Goal: Task Accomplishment & Management: Use online tool/utility

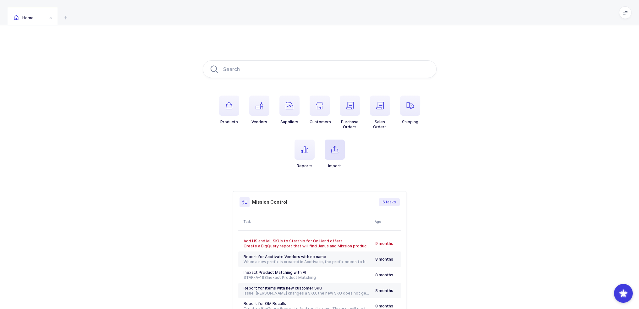
click at [334, 151] on icon "button" at bounding box center [335, 150] width 8 height 8
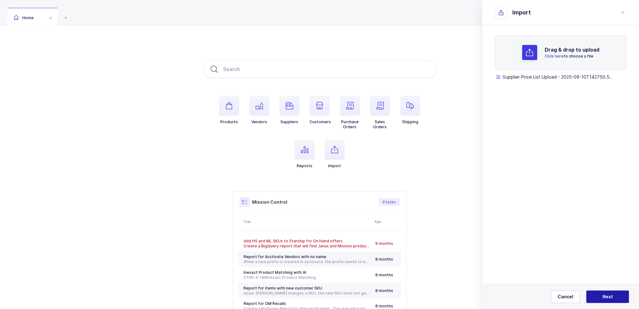
click at [435, 292] on button "Next" at bounding box center [607, 296] width 43 height 13
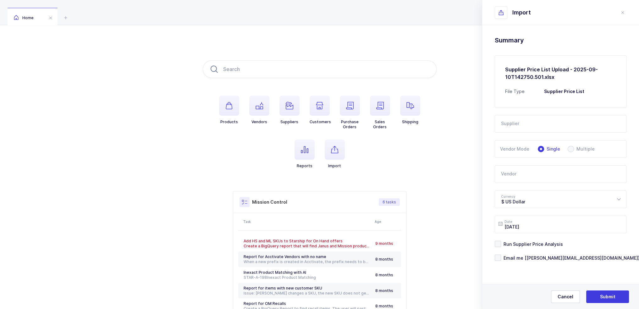
click at [435, 119] on input "text" at bounding box center [560, 124] width 132 height 18
click at [435, 145] on li "LLD Care" at bounding box center [562, 145] width 131 height 10
type input "LLD Care"
click at [435, 173] on input "text" at bounding box center [560, 174] width 132 height 18
click at [435, 197] on div "Flexicare" at bounding box center [532, 195] width 62 height 6
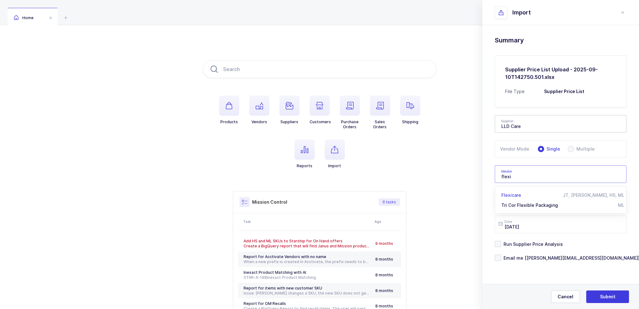
type input "Flexicare"
click at [435, 243] on span "Run Supplier Price Analysis" at bounding box center [532, 244] width 62 height 6
click at [435, 241] on input "Run Supplier Price Analysis" at bounding box center [501, 241] width 0 height 0
click at [435, 257] on span "Email me [[PERSON_NAME][EMAIL_ADDRESS][DOMAIN_NAME]]" at bounding box center [570, 258] width 139 height 6
click at [435, 254] on input "Email me [[PERSON_NAME][EMAIL_ADDRESS][DOMAIN_NAME]]" at bounding box center [501, 254] width 0 height 0
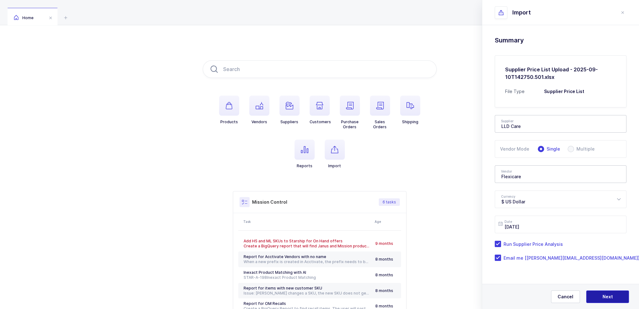
click at [435, 299] on span "Next" at bounding box center [607, 296] width 10 height 6
type input "Flexicare"
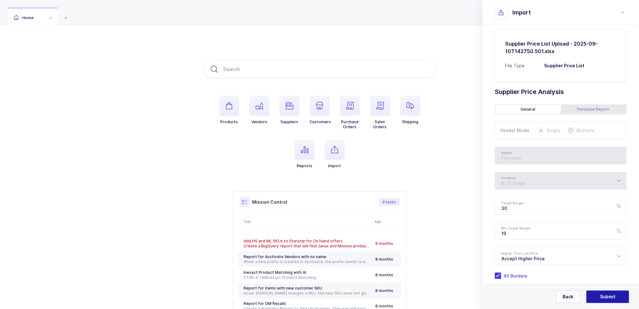
scroll to position [52, 0]
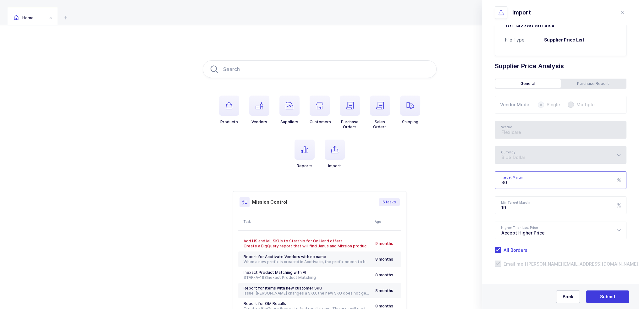
click at [435, 181] on input "30" at bounding box center [560, 180] width 132 height 18
drag, startPoint x: 540, startPoint y: 182, endPoint x: 524, endPoint y: 181, distance: 16.0
click at [435, 181] on input "30" at bounding box center [560, 180] width 132 height 18
drag, startPoint x: 527, startPoint y: 181, endPoint x: 519, endPoint y: 182, distance: 8.2
click at [435, 182] on input "30" at bounding box center [560, 180] width 132 height 18
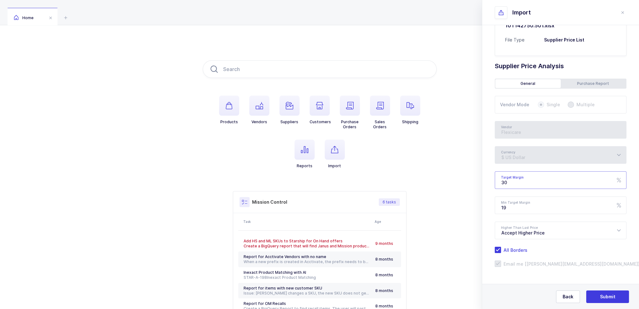
drag, startPoint x: 533, startPoint y: 183, endPoint x: 555, endPoint y: 189, distance: 23.5
click at [435, 182] on input "30" at bounding box center [560, 180] width 132 height 18
click at [435, 295] on span "Submit" at bounding box center [607, 296] width 15 height 6
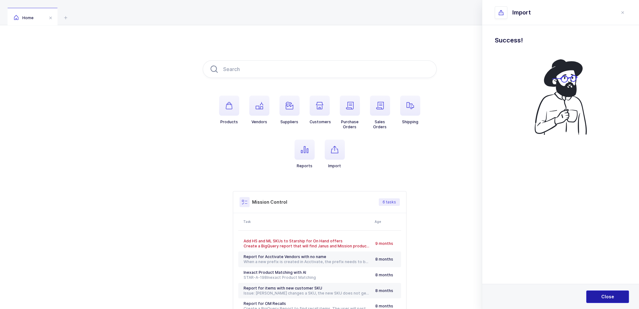
click at [435, 293] on button "Close" at bounding box center [607, 296] width 43 height 13
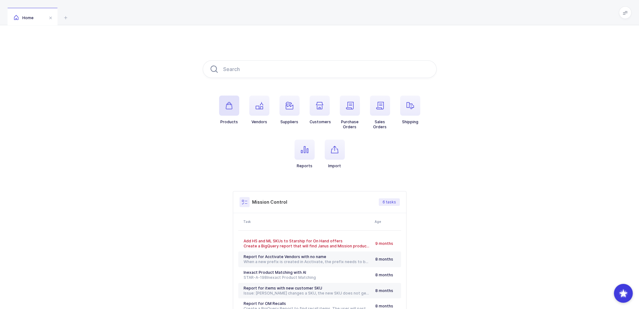
click at [227, 104] on icon "button" at bounding box center [229, 106] width 8 height 8
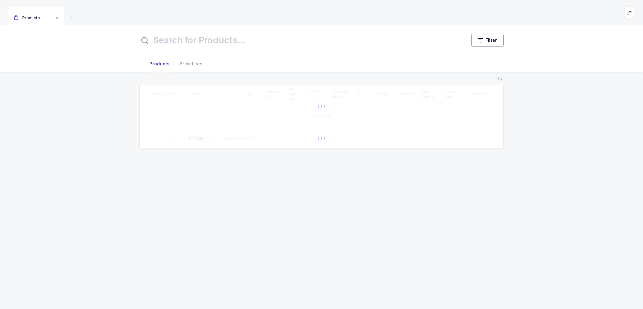
click at [435, 42] on button "Filter" at bounding box center [487, 40] width 32 height 13
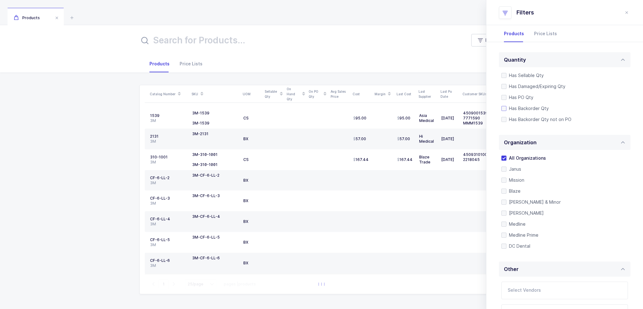
click at [435, 106] on span "Has Backorder Qty" at bounding box center [528, 108] width 42 height 6
click at [435, 106] on input "Has Backorder Qty" at bounding box center [507, 106] width 0 height 0
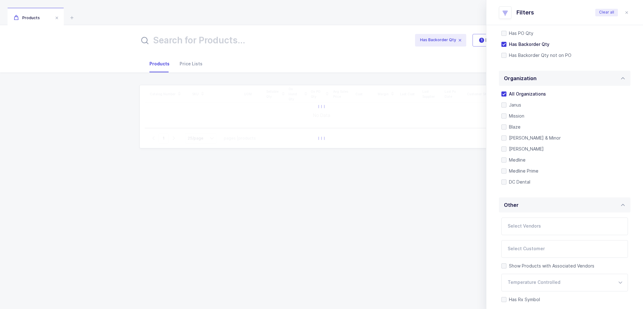
scroll to position [132, 0]
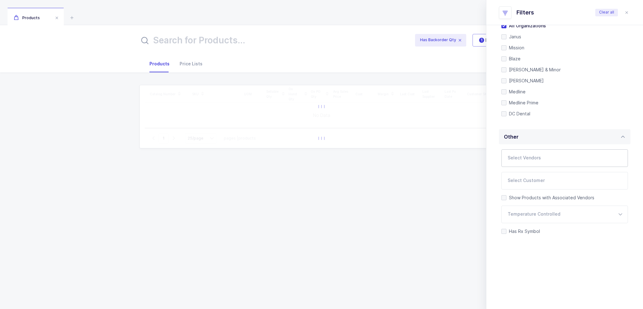
click at [435, 157] on input "text" at bounding box center [558, 160] width 101 height 8
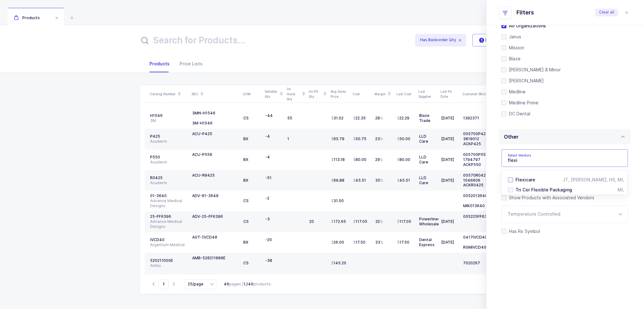
type input "flexi"
click at [435, 177] on span "Flexicare" at bounding box center [526, 179] width 20 height 5
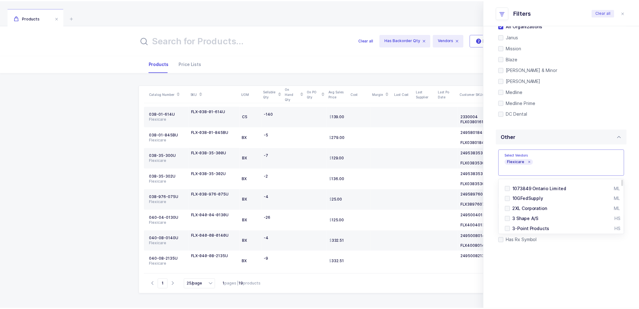
scroll to position [230, 0]
click at [291, 16] on div "Products" at bounding box center [321, 12] width 643 height 25
click at [68, 18] on icon at bounding box center [72, 18] width 8 height 8
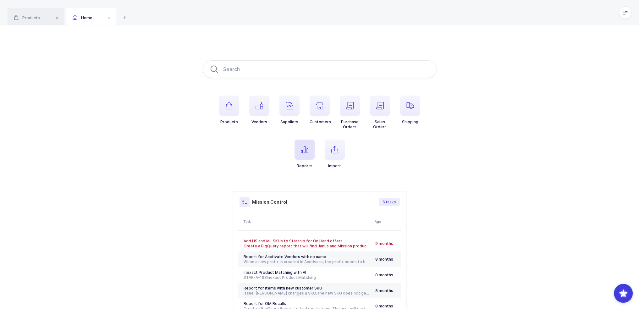
click at [303, 149] on icon "button" at bounding box center [305, 150] width 8 height 8
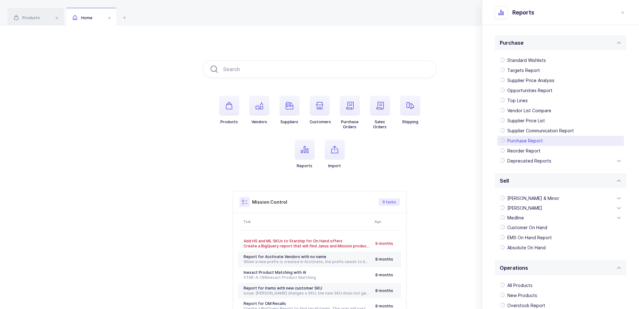
click at [435, 139] on div "Purchase Report" at bounding box center [560, 141] width 127 height 10
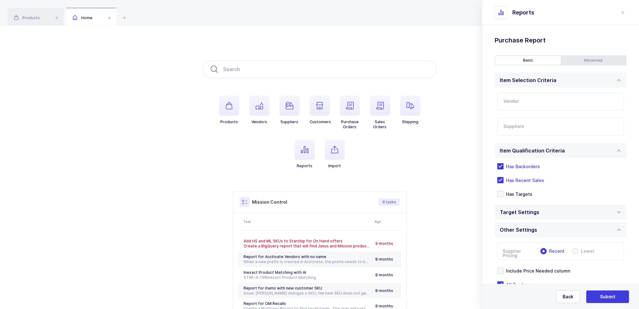
click at [435, 98] on input "text" at bounding box center [560, 102] width 127 height 18
click at [435, 123] on div "Flexicare" at bounding box center [553, 122] width 100 height 6
type input "Flexicare"
click at [435, 126] on input "text" at bounding box center [553, 128] width 101 height 8
type input "lld"
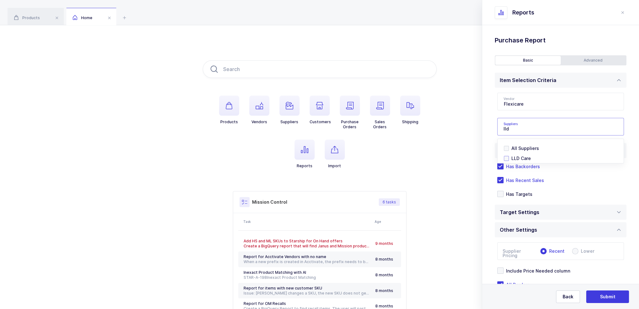
click at [435, 157] on span "LLD Care" at bounding box center [520, 157] width 19 height 5
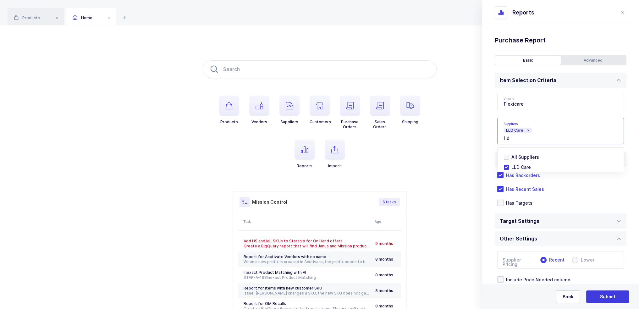
click at [435, 130] on div "Vendor Flexicare Medline $1,038,556 Becton Dickinson $599,796 Dentsply Sirona $…" at bounding box center [560, 119] width 132 height 62
click at [435, 60] on div "Advanced" at bounding box center [592, 60] width 65 height 9
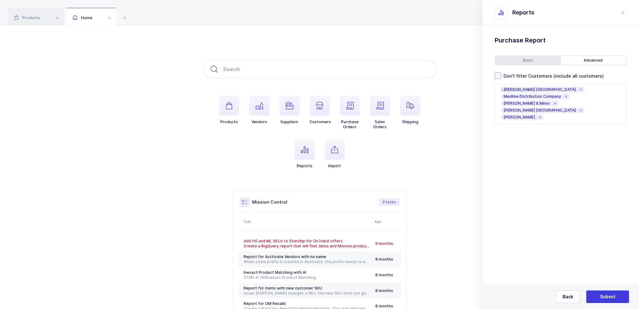
click at [435, 76] on span "Don't filter Customers (include all customers)" at bounding box center [552, 76] width 103 height 6
click at [435, 73] on input "Don't filter Customers (include all customers)" at bounding box center [501, 73] width 0 height 0
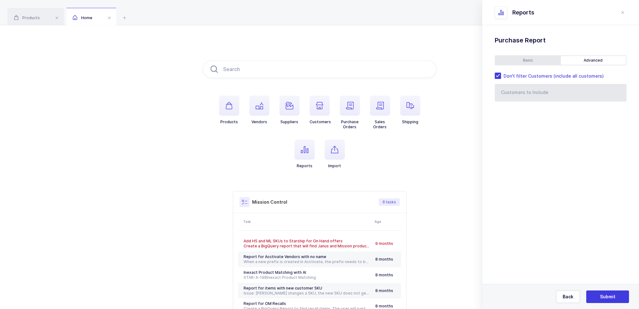
click at [435, 62] on div "Basic" at bounding box center [527, 60] width 65 height 9
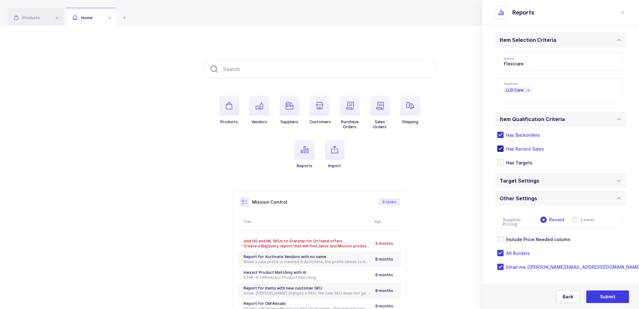
scroll to position [41, 0]
click at [435, 148] on span "Has Recent Sales" at bounding box center [523, 148] width 41 height 6
click at [435, 145] on input "Has Recent Sales" at bounding box center [503, 145] width 0 height 0
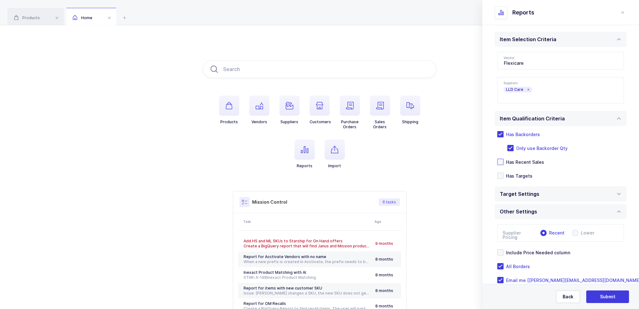
click at [435, 166] on div "Has Backorders Only use Backorder Qty Has Recent Sales Has Targets" at bounding box center [560, 155] width 132 height 58
click at [435, 161] on span "Has Recent Sales" at bounding box center [523, 162] width 41 height 6
click at [435, 159] on input "Has Recent Sales" at bounding box center [503, 159] width 0 height 0
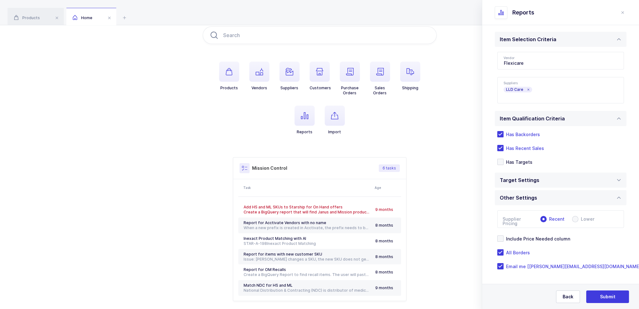
scroll to position [60, 0]
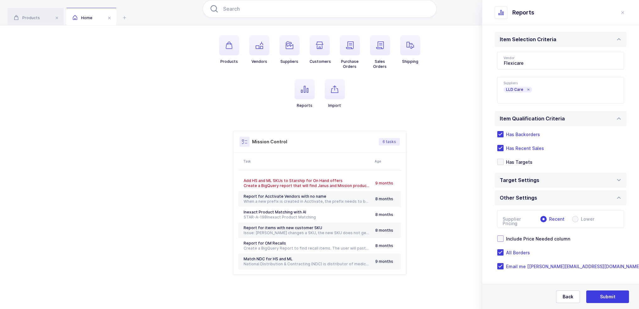
click at [435, 237] on span "Include Price Needed column" at bounding box center [536, 239] width 67 height 6
click at [435, 235] on input "Include Price Needed column" at bounding box center [503, 235] width 0 height 0
click at [435, 186] on div "Target Settings" at bounding box center [560, 179] width 132 height 15
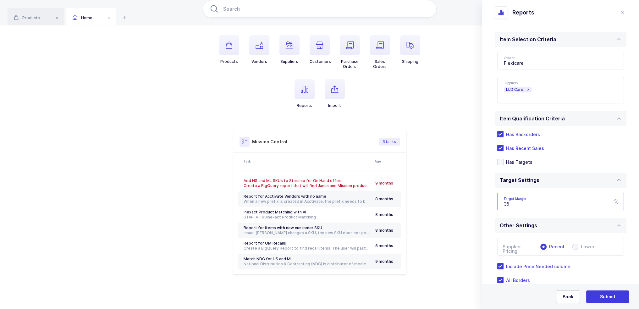
drag, startPoint x: 540, startPoint y: 198, endPoint x: 489, endPoint y: 215, distance: 53.5
click at [435, 215] on div "Standard Wishlists Targets Report Supplier Price Analysis Opportunities Report …" at bounding box center [560, 160] width 157 height 352
type input "25"
click at [435, 298] on span "Submit" at bounding box center [607, 296] width 15 height 6
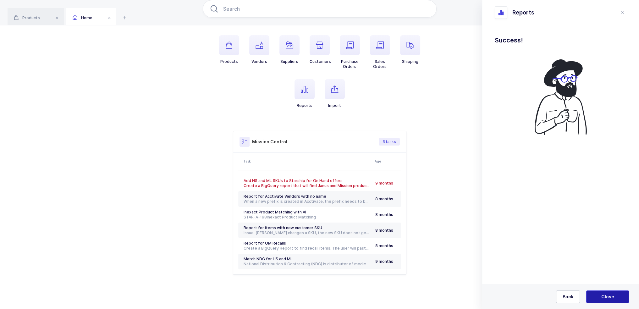
click at [435, 298] on span "Close" at bounding box center [607, 296] width 13 height 6
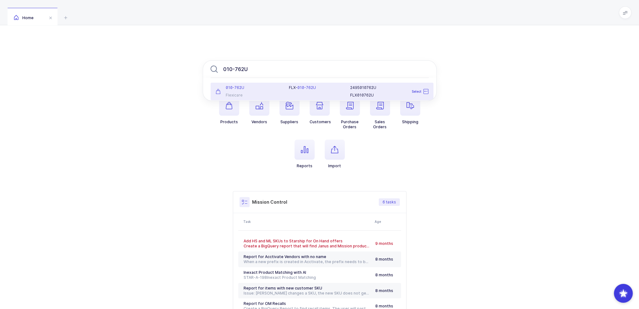
type input "010-762U"
click at [315, 93] on div "FLX- 010-762U" at bounding box center [315, 91] width 61 height 13
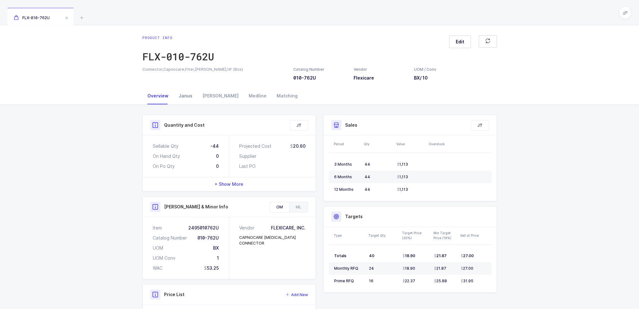
click at [185, 96] on div "Janus" at bounding box center [185, 95] width 24 height 17
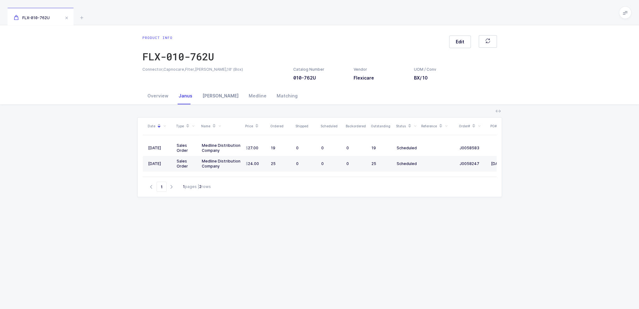
click at [214, 95] on div "[PERSON_NAME]" at bounding box center [220, 95] width 46 height 17
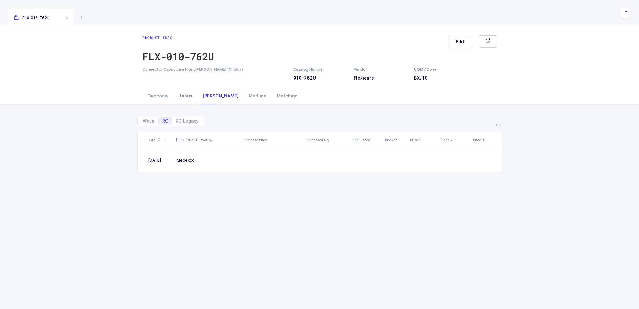
click at [183, 96] on div "Janus" at bounding box center [185, 95] width 24 height 17
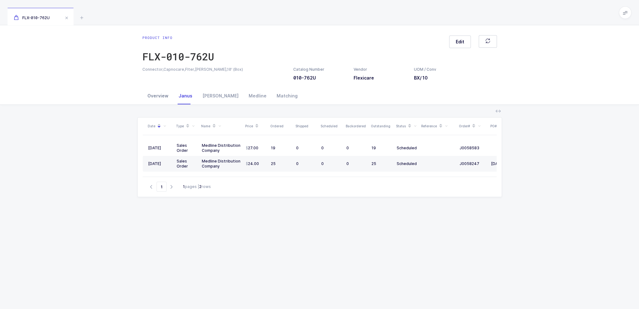
click at [161, 98] on div "Overview" at bounding box center [157, 95] width 31 height 17
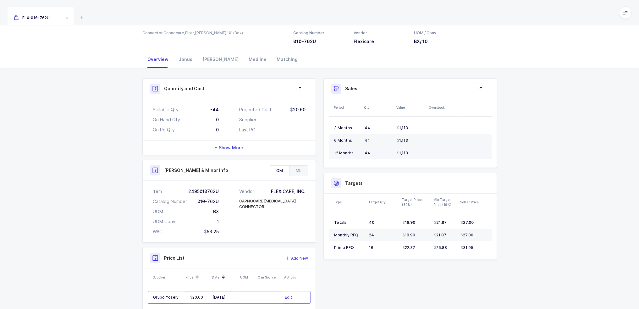
scroll to position [68, 0]
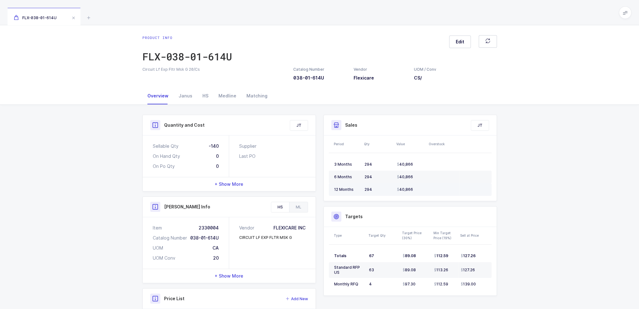
drag, startPoint x: 440, startPoint y: 190, endPoint x: 439, endPoint y: 194, distance: 3.8
click at [439, 194] on td at bounding box center [443, 189] width 32 height 13
click at [228, 93] on div "Medline" at bounding box center [227, 95] width 28 height 17
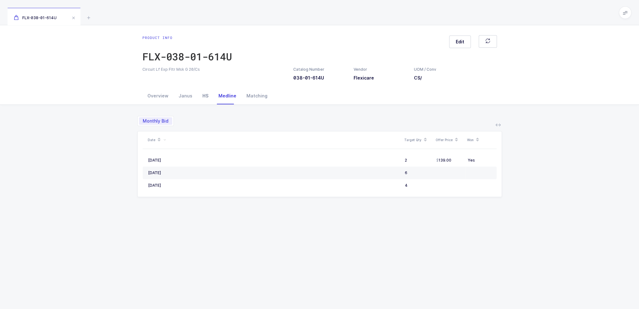
click at [203, 95] on div "HS" at bounding box center [205, 95] width 16 height 17
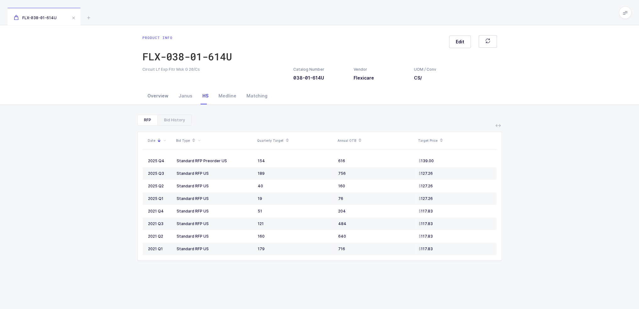
click at [151, 95] on div "Overview" at bounding box center [157, 95] width 31 height 17
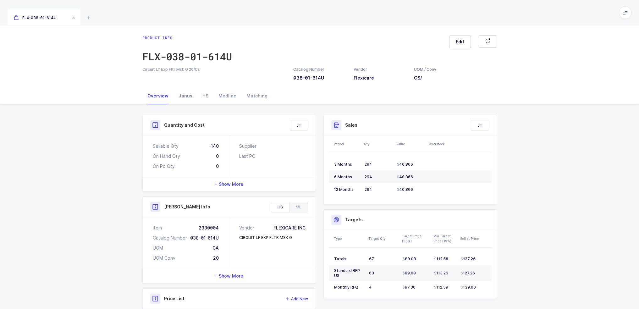
click at [188, 96] on div "Janus" at bounding box center [185, 95] width 24 height 17
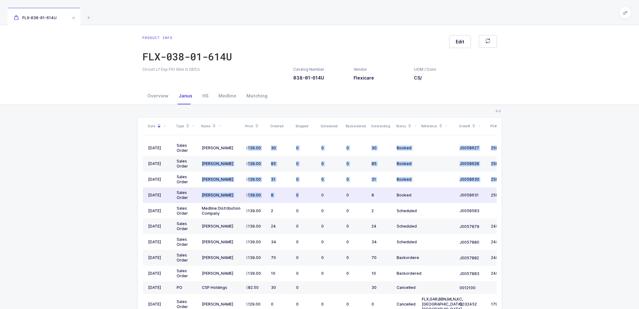
drag, startPoint x: 245, startPoint y: 148, endPoint x: 306, endPoint y: 192, distance: 75.0
click at [306, 192] on tbody "09/09/2025 Sales Order Henry Schein 139.00 30 0 0 0 30 Booked J0058627 25049113…" at bounding box center [341, 243] width 396 height 206
click at [306, 193] on div "0" at bounding box center [306, 195] width 20 height 5
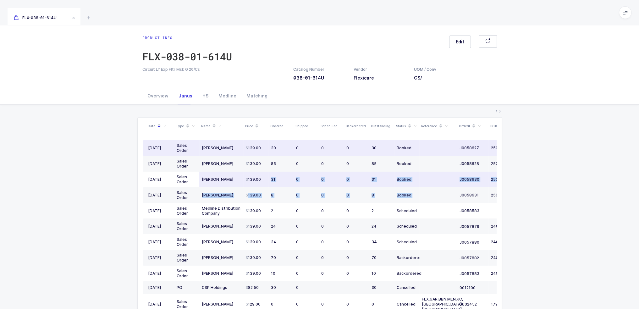
drag, startPoint x: 443, startPoint y: 194, endPoint x: 260, endPoint y: 177, distance: 183.9
click at [260, 177] on tbody "09/09/2025 Sales Order Henry Schein 139.00 30 0 0 0 30 Booked J0058627 25049113…" at bounding box center [341, 243] width 396 height 206
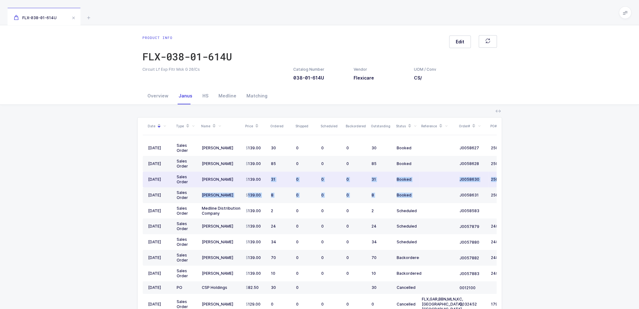
click at [260, 177] on div "139.00" at bounding box center [256, 179] width 20 height 5
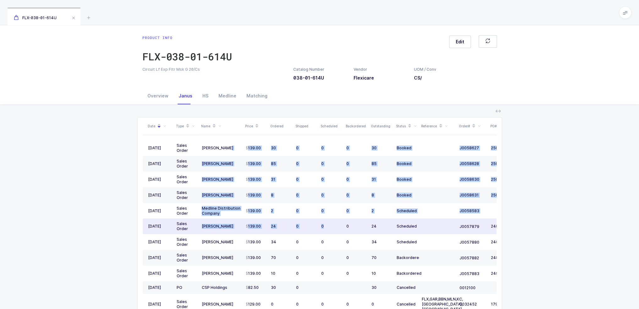
drag, startPoint x: 239, startPoint y: 147, endPoint x: 337, endPoint y: 224, distance: 124.4
click at [337, 224] on tbody "09/09/2025 Sales Order Henry Schein 139.00 30 0 0 0 30 Booked J0058627 25049113…" at bounding box center [341, 243] width 396 height 206
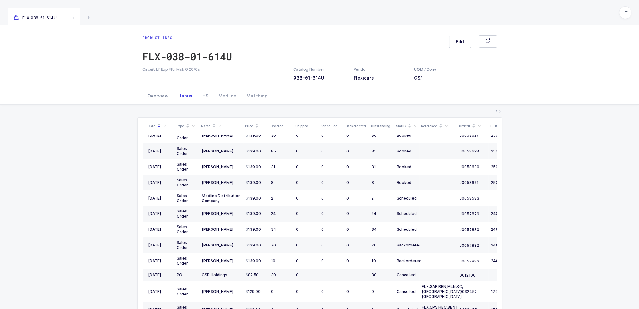
click at [168, 100] on div "Overview" at bounding box center [157, 95] width 31 height 17
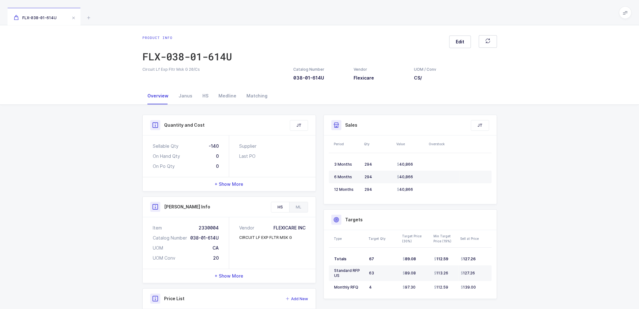
click at [628, 9] on span at bounding box center [624, 12] width 13 height 13
click at [607, 85] on li "Purchasing" at bounding box center [601, 84] width 47 height 5
click at [85, 17] on icon at bounding box center [89, 18] width 8 height 8
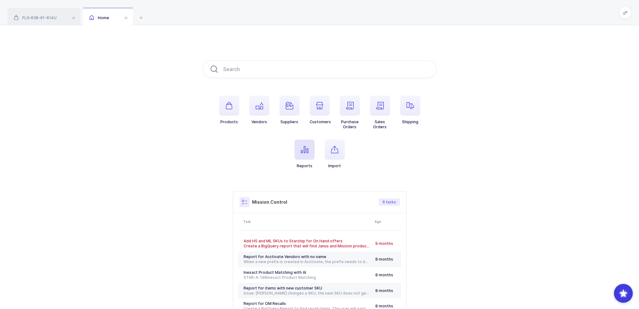
click at [301, 150] on icon "button" at bounding box center [305, 150] width 8 height 8
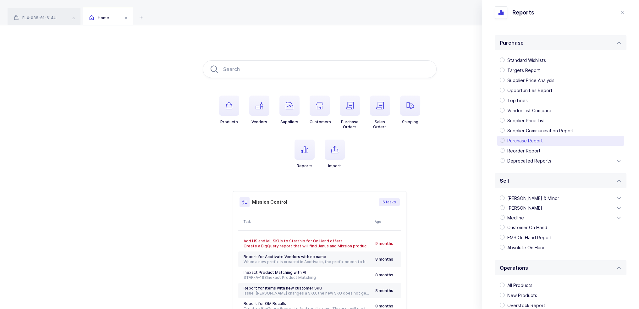
click at [535, 139] on div "Purchase Report" at bounding box center [560, 141] width 127 height 10
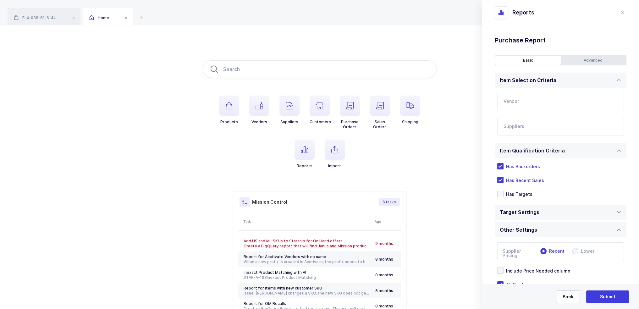
click at [547, 95] on input "text" at bounding box center [560, 102] width 127 height 18
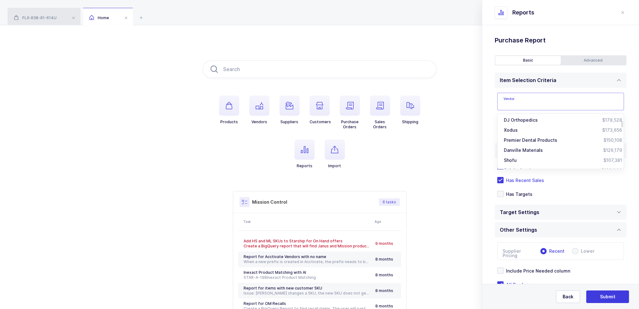
click at [55, 24] on div "FLX-038-01-614U" at bounding box center [44, 17] width 73 height 18
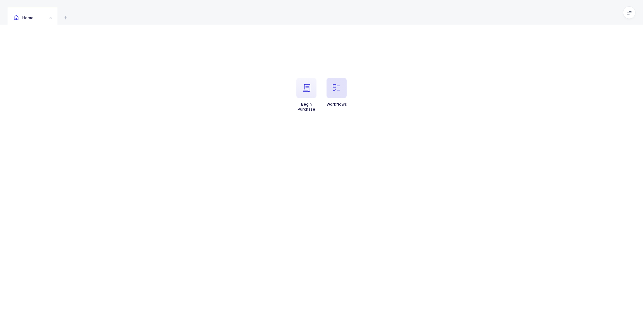
click at [337, 90] on icon "button" at bounding box center [337, 88] width 8 height 8
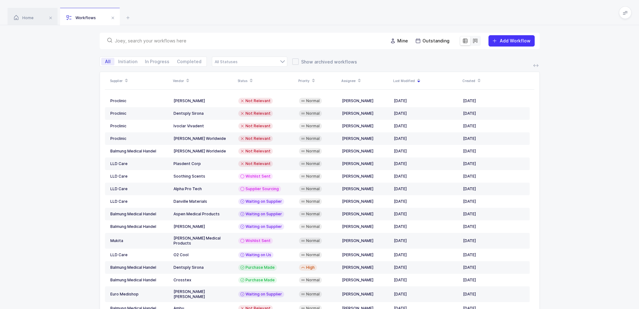
click at [144, 45] on div at bounding box center [244, 40] width 278 height 9
click at [146, 41] on input "text" at bounding box center [247, 41] width 265 height 6
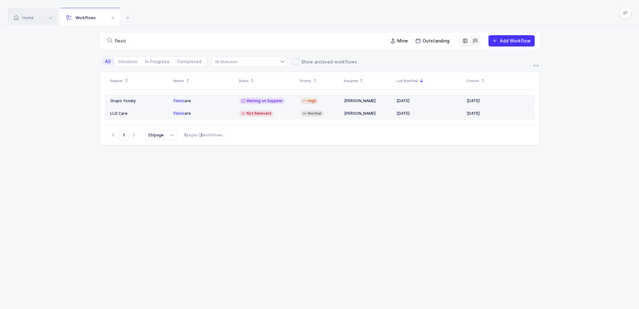
type input "flexic"
click at [268, 102] on span "Waiting on Supplier" at bounding box center [264, 100] width 36 height 5
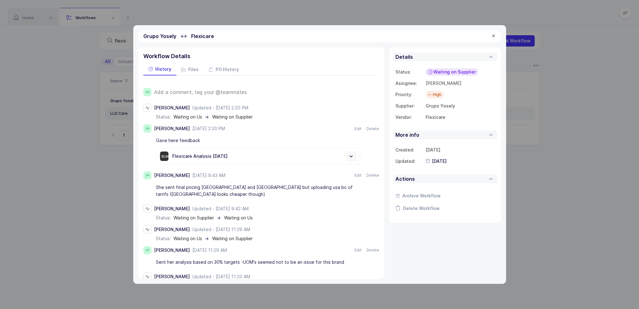
click at [225, 94] on span "Add a comment, tag your @teammates" at bounding box center [200, 92] width 93 height 6
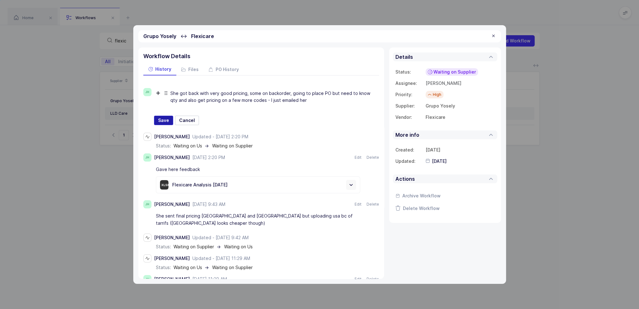
click at [166, 119] on span "Save" at bounding box center [163, 120] width 11 height 6
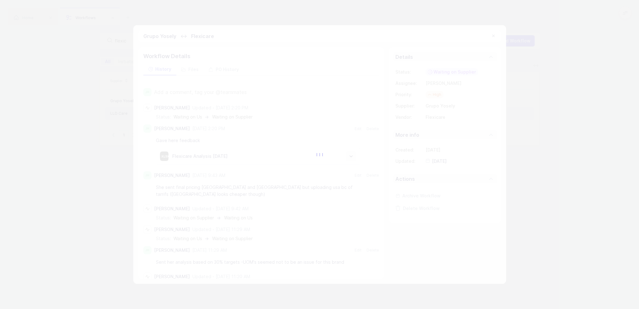
type input "[DATE]"
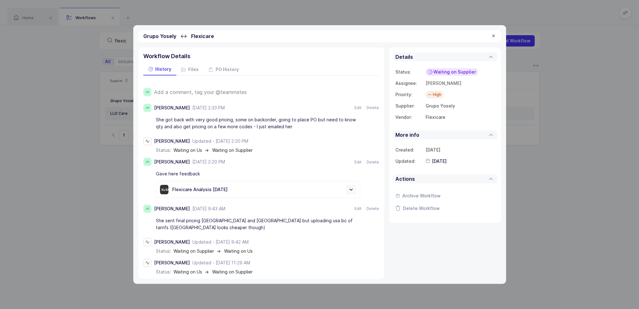
click at [492, 36] on div at bounding box center [493, 36] width 5 height 6
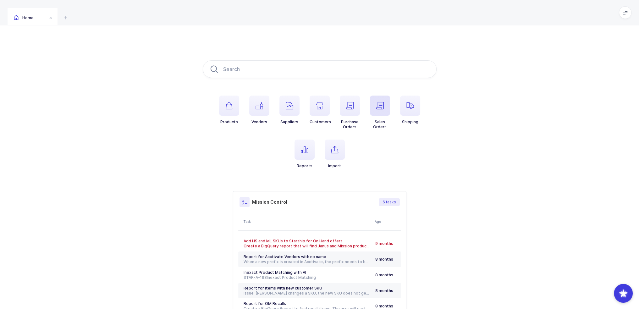
click at [388, 108] on span "button" at bounding box center [380, 105] width 20 height 20
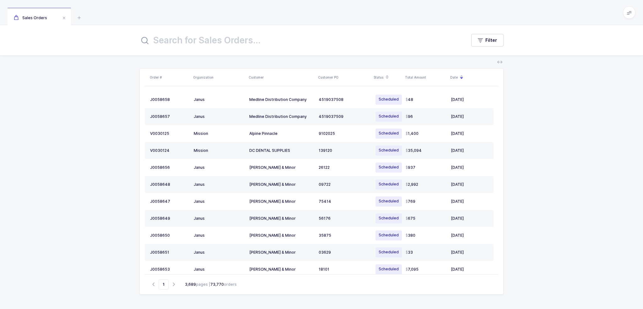
click at [490, 48] on div "Filter" at bounding box center [321, 40] width 643 height 30
click at [492, 40] on span "Filter" at bounding box center [492, 40] width 12 height 6
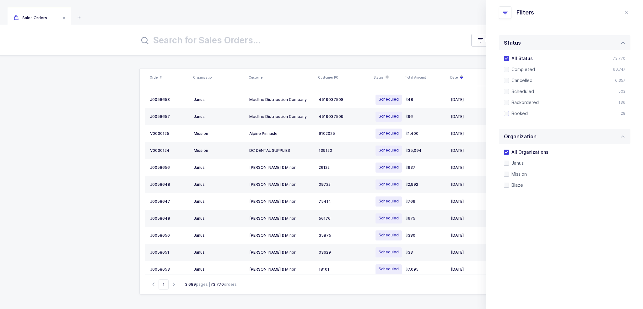
click at [524, 115] on span "Booked" at bounding box center [518, 113] width 19 height 6
click at [509, 111] on input "Booked" at bounding box center [509, 111] width 0 height 0
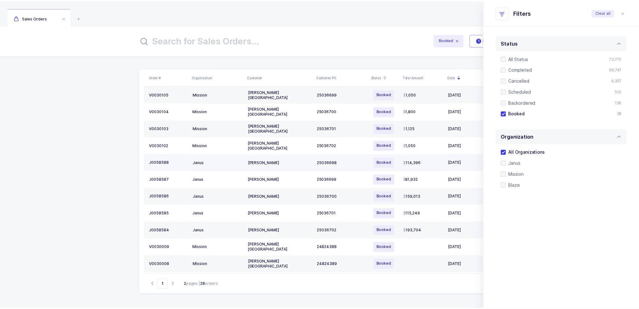
scroll to position [159, 0]
click at [399, 159] on div "Booked" at bounding box center [387, 161] width 26 height 11
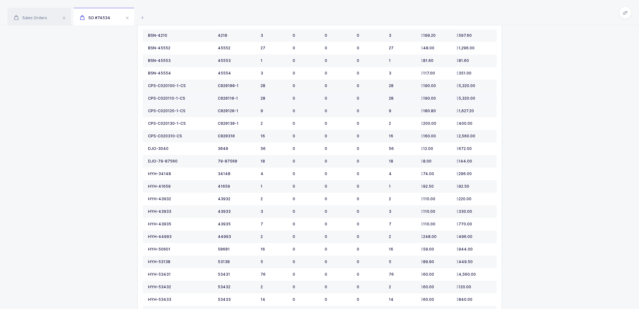
scroll to position [517, 0]
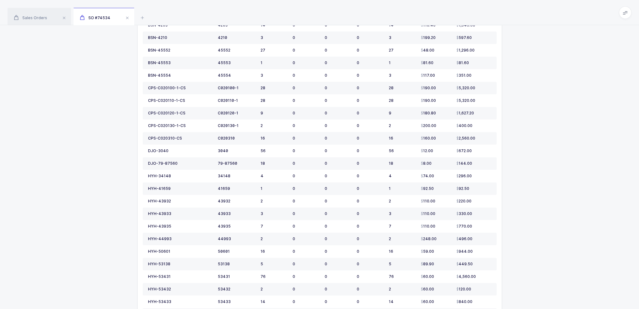
click at [51, 26] on div "SKU Catalog # Qty Ordered Qty Shipped Scheduled Backordered Outstanding Price T…" at bounding box center [319, 81] width 639 height 1021
click at [49, 21] on div "Sales Orders" at bounding box center [39, 17] width 63 height 18
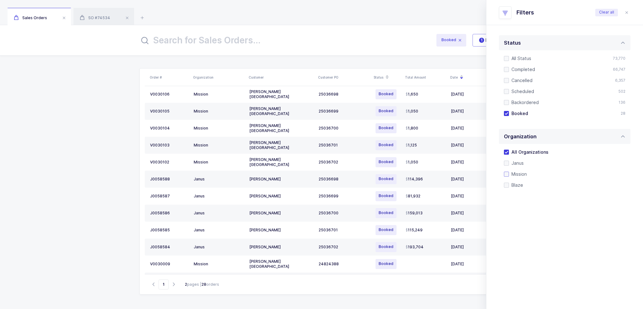
click at [518, 174] on span "Mission" at bounding box center [518, 174] width 18 height 6
click at [509, 171] on input "Mission" at bounding box center [509, 171] width 0 height 0
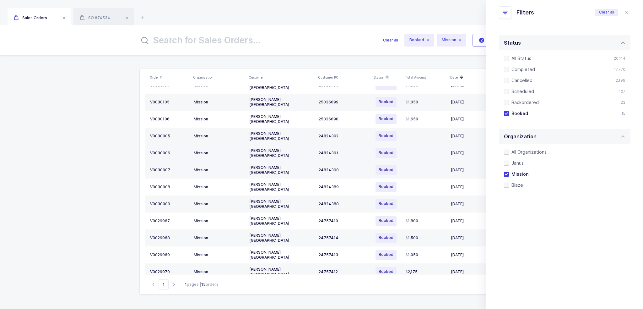
scroll to position [74, 0]
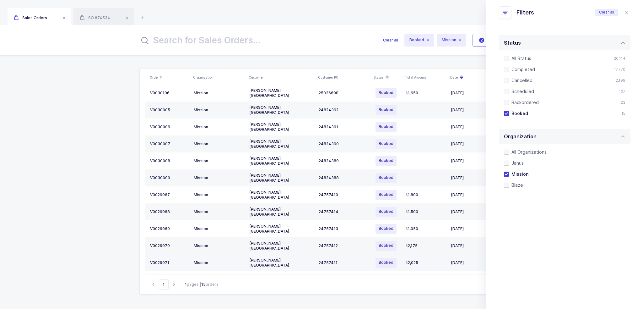
click at [423, 260] on div "2,025" at bounding box center [426, 262] width 40 height 5
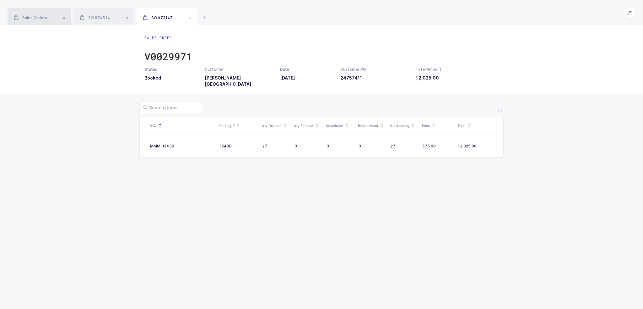
click at [44, 12] on div "Sales Orders" at bounding box center [39, 17] width 63 height 18
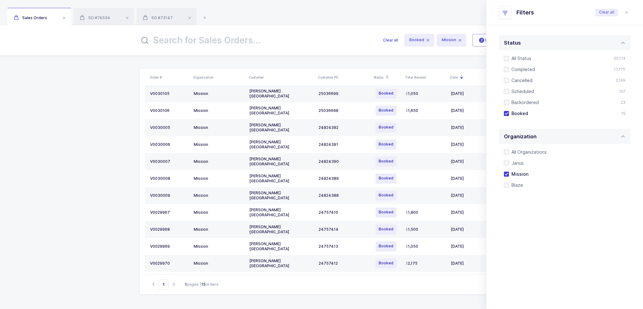
click at [243, 39] on input "text" at bounding box center [257, 40] width 236 height 15
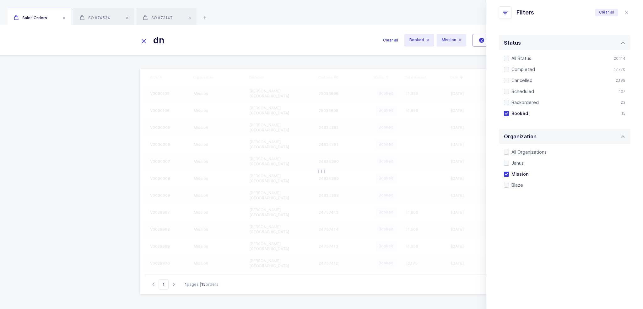
scroll to position [0, 0]
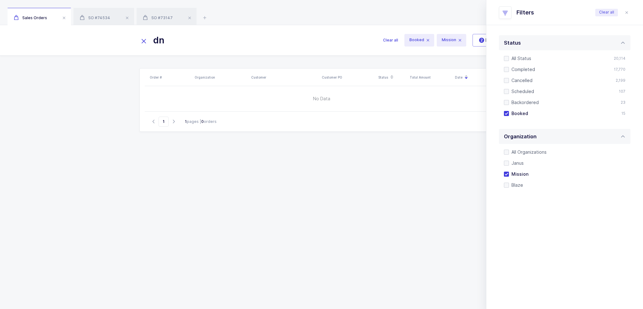
type input "d"
type input "s"
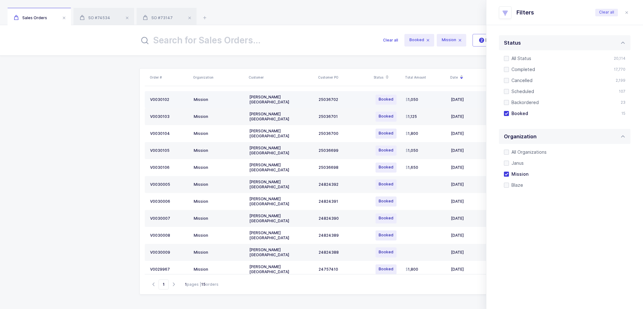
click at [314, 99] on td "Henry Schein USA" at bounding box center [281, 99] width 69 height 17
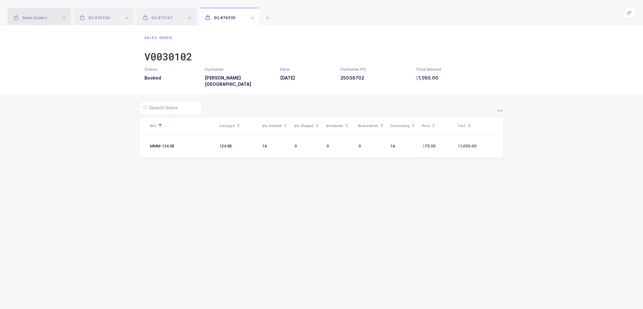
click at [24, 20] on div "Sales Orders" at bounding box center [39, 17] width 63 height 18
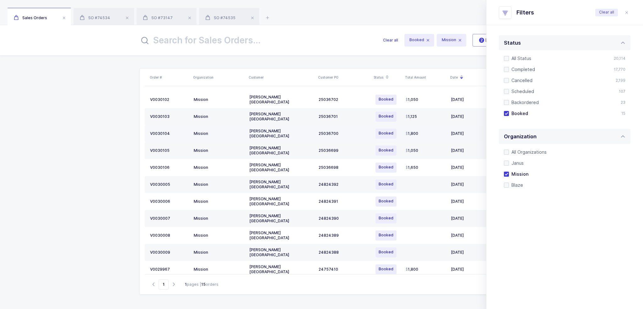
click at [242, 138] on td "Mission" at bounding box center [219, 133] width 56 height 17
